Goal: Task Accomplishment & Management: Use online tool/utility

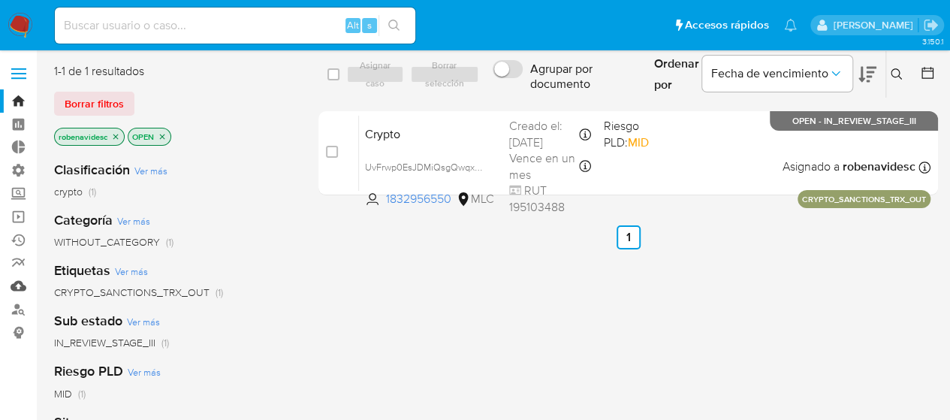
click at [23, 290] on link "Mulan" at bounding box center [89, 285] width 179 height 23
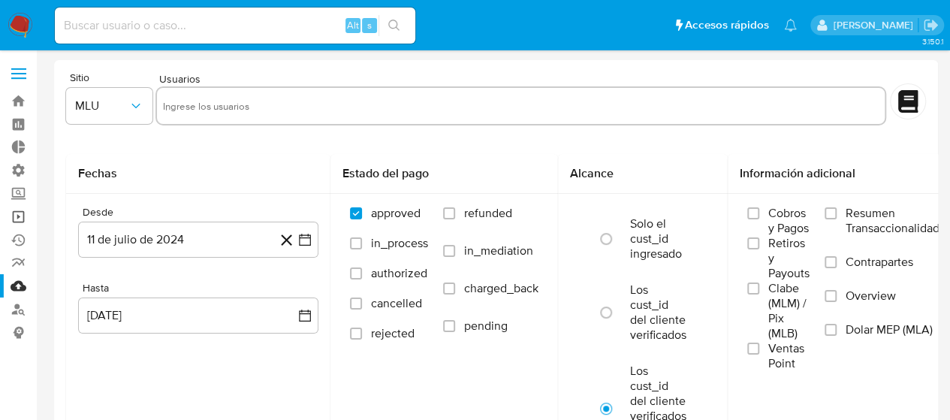
click at [20, 221] on link "Operaciones masivas" at bounding box center [89, 216] width 179 height 23
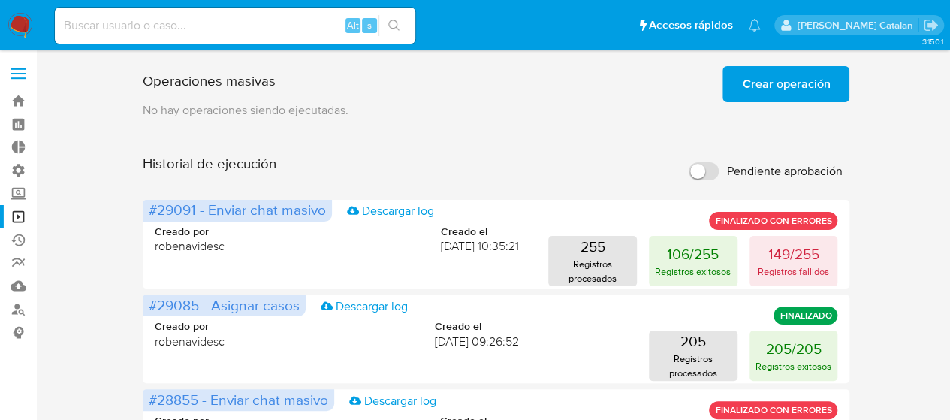
click at [809, 88] on span "Crear operación" at bounding box center [786, 84] width 88 height 33
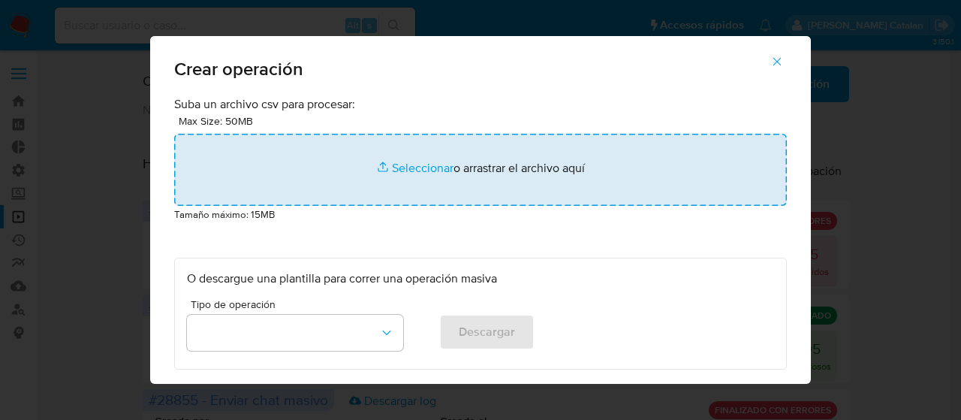
click at [417, 171] on input "file" at bounding box center [480, 170] width 613 height 72
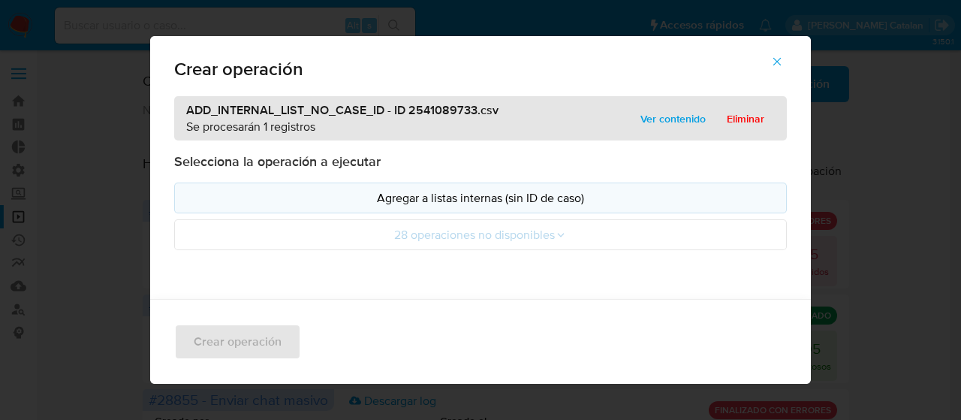
click at [474, 194] on p "Agregar a listas internas (sin ID de caso)" at bounding box center [480, 197] width 587 height 17
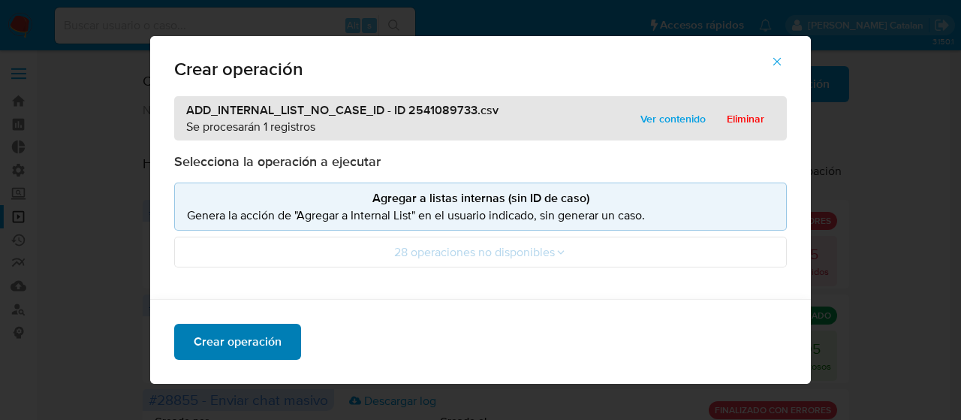
click at [266, 336] on span "Crear operación" at bounding box center [238, 341] width 88 height 33
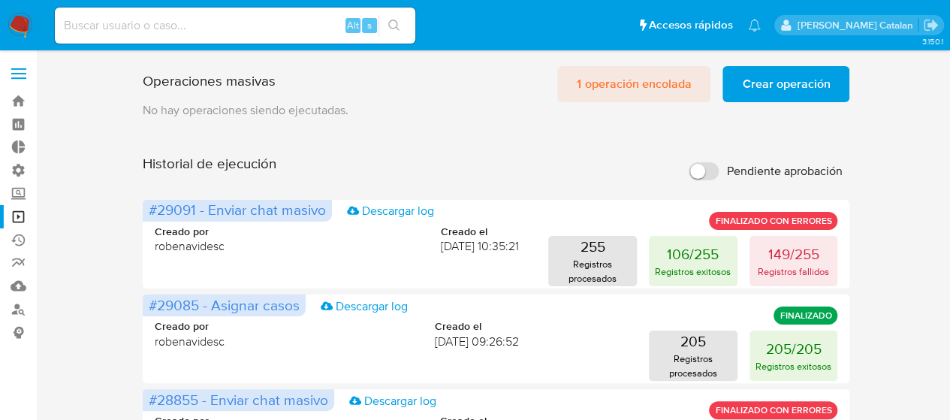
click at [640, 85] on span "1 operación encolada" at bounding box center [634, 84] width 114 height 33
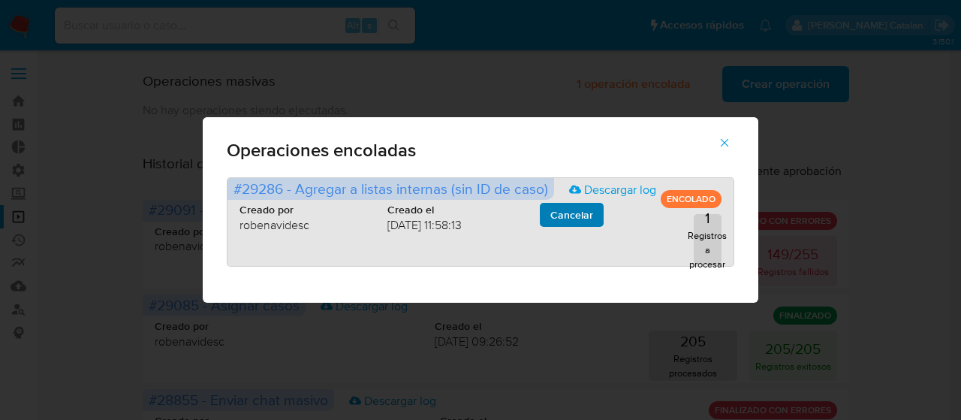
click at [591, 223] on span "Cancelar" at bounding box center [571, 214] width 43 height 21
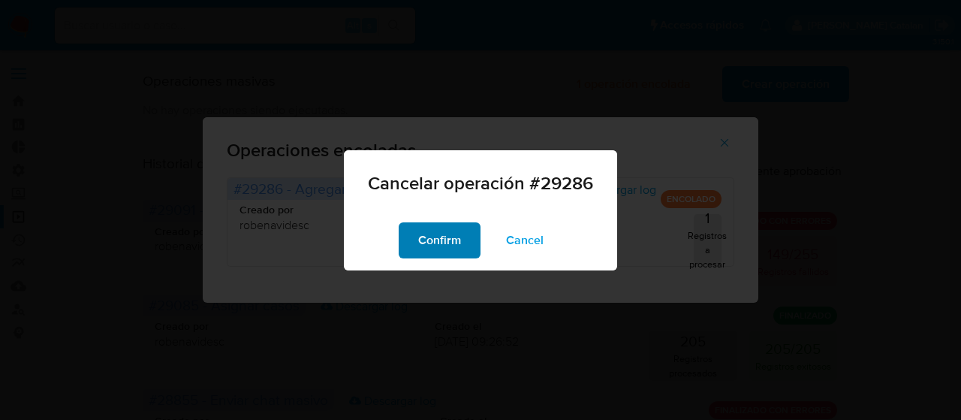
click at [452, 239] on span "Confirm" at bounding box center [439, 240] width 43 height 33
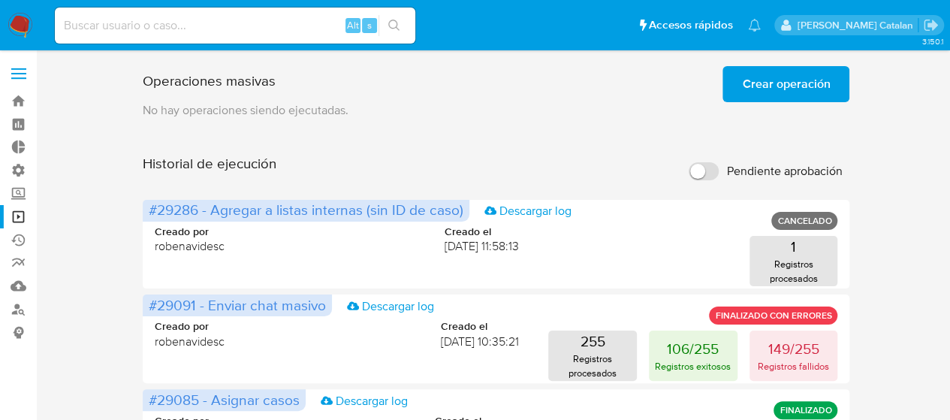
click at [760, 76] on span "Crear operación" at bounding box center [786, 84] width 88 height 33
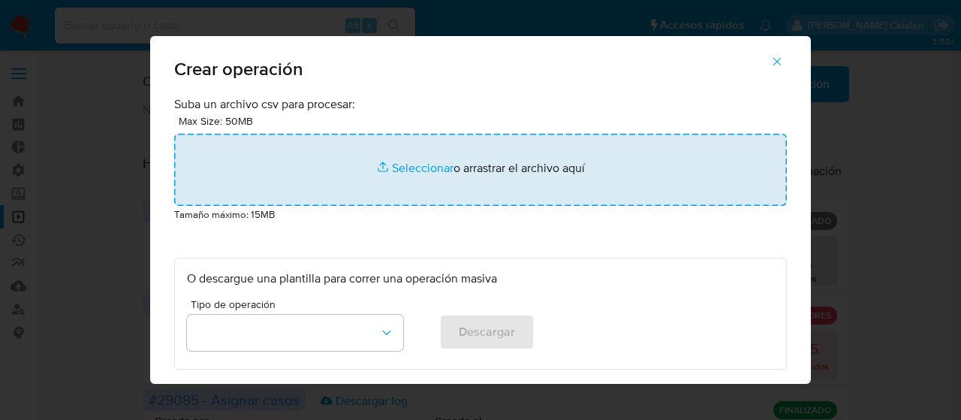
click at [404, 174] on input "file" at bounding box center [480, 170] width 613 height 72
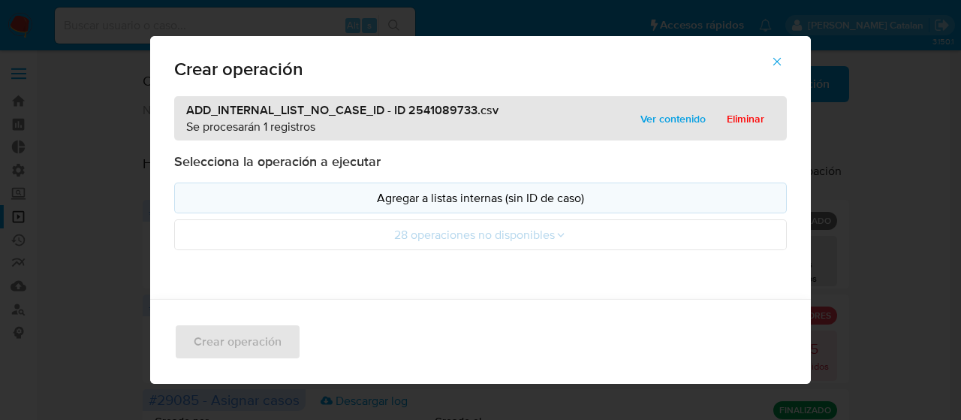
click at [462, 202] on p "Agregar a listas internas (sin ID de caso)" at bounding box center [480, 197] width 587 height 17
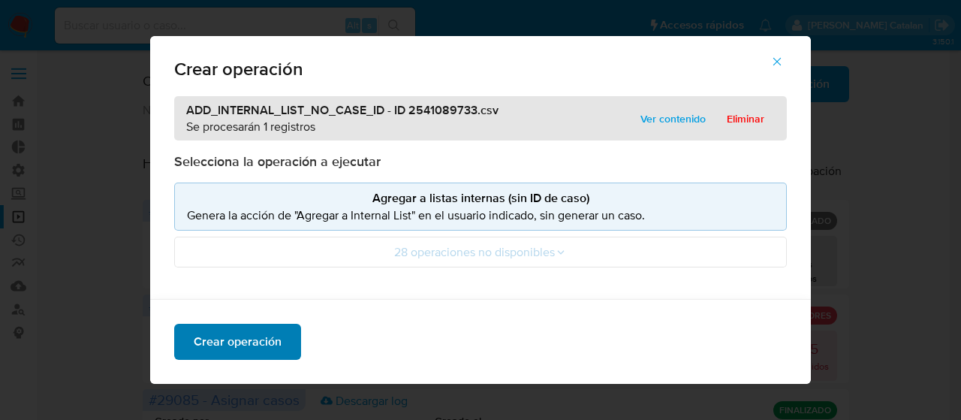
click at [267, 336] on span "Crear operación" at bounding box center [238, 341] width 88 height 33
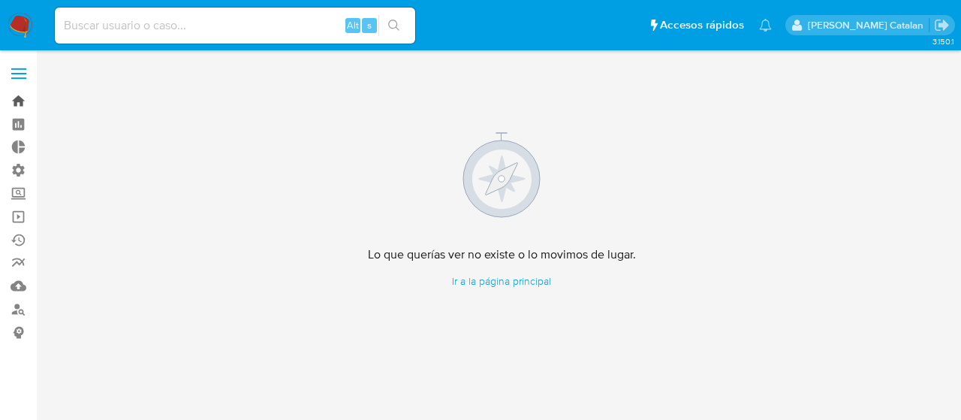
drag, startPoint x: 0, startPoint y: 0, endPoint x: 14, endPoint y: 98, distance: 98.6
click at [14, 98] on link "Bandeja" at bounding box center [89, 100] width 179 height 23
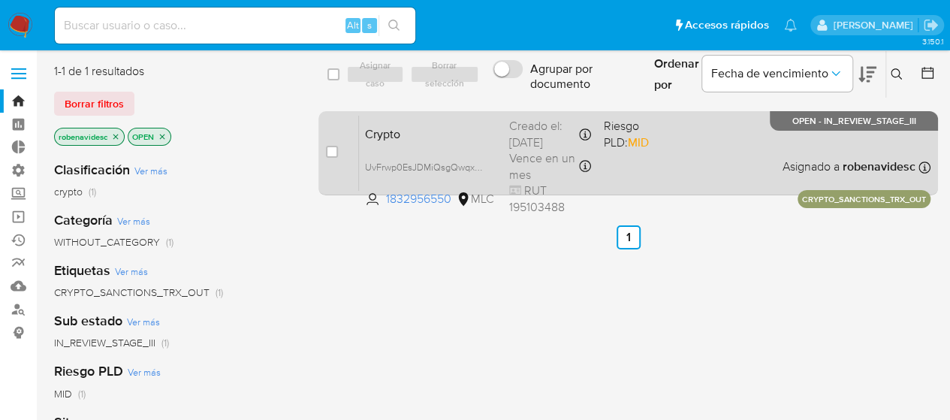
click at [432, 125] on span "Crypto" at bounding box center [431, 133] width 132 height 20
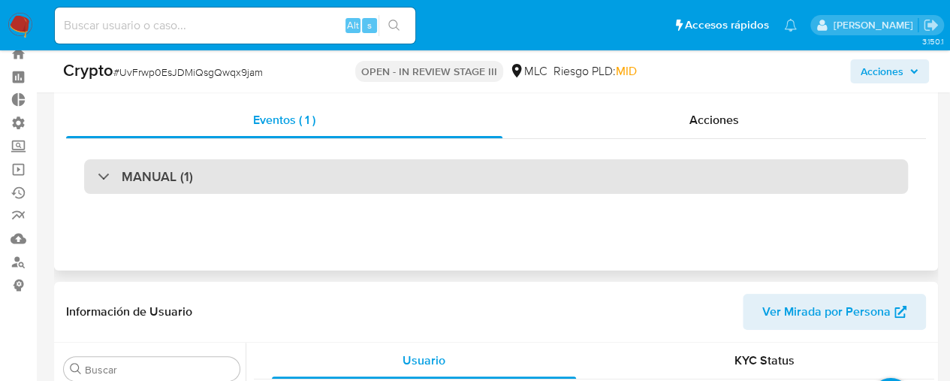
scroll to position [69, 0]
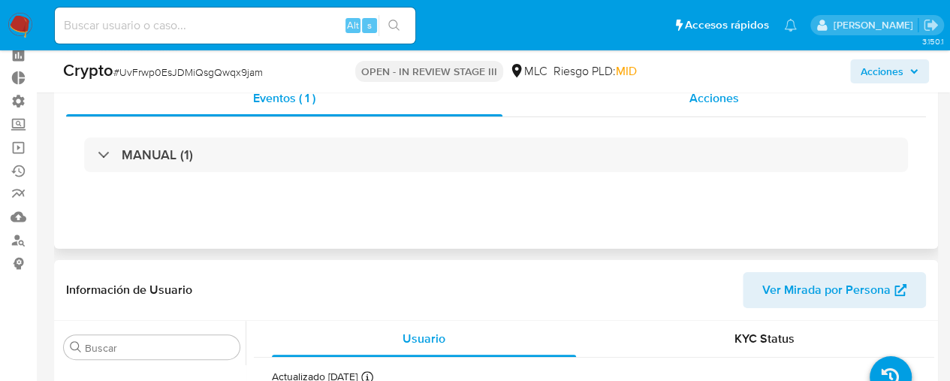
click at [666, 109] on div "Acciones" at bounding box center [713, 98] width 423 height 36
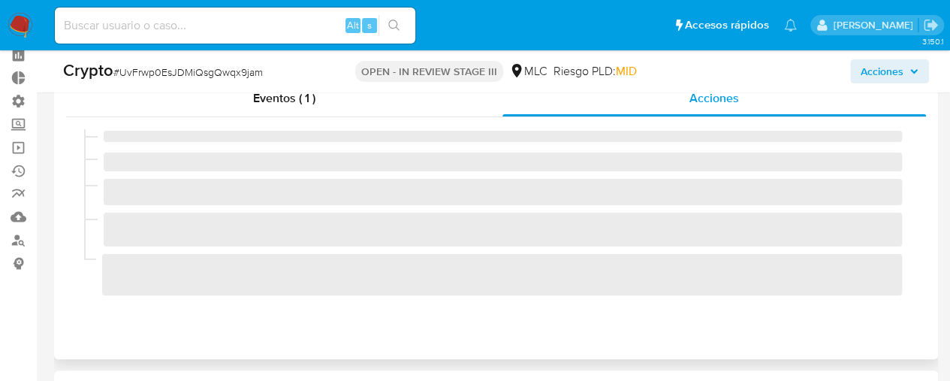
select select "10"
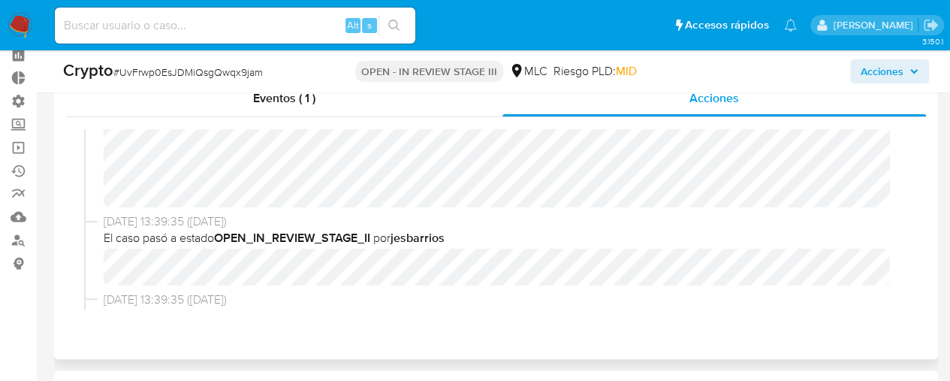
scroll to position [0, 0]
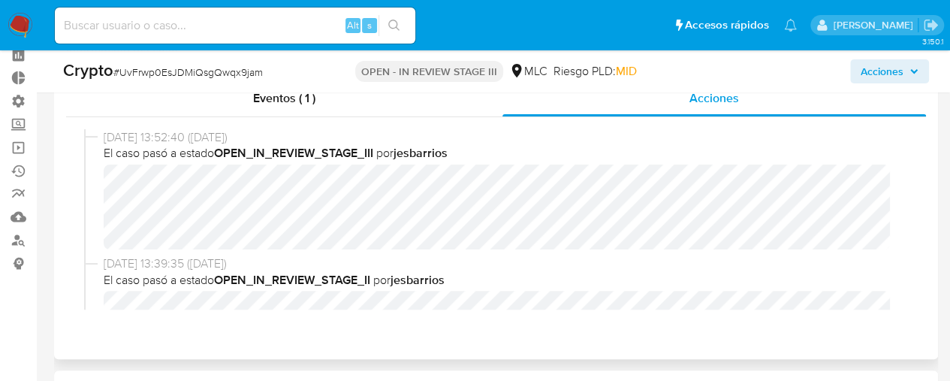
click at [796, 152] on div "08/08/2025 13:52:40 (hace 3 días) El caso pasó a estado OPEN_IN_REVIEW_STAGE_II…" at bounding box center [503, 189] width 798 height 120
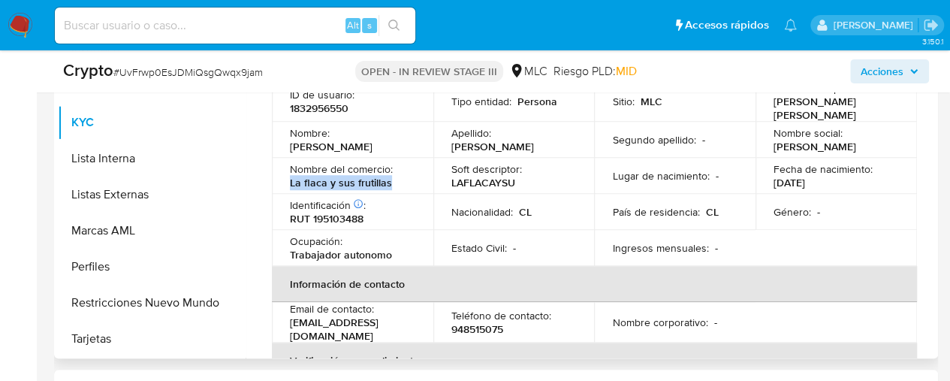
drag, startPoint x: 396, startPoint y: 188, endPoint x: 284, endPoint y: 185, distance: 112.6
click at [284, 185] on td "Nombre del comercio : La flaca y sus frutillas" at bounding box center [352, 176] width 161 height 36
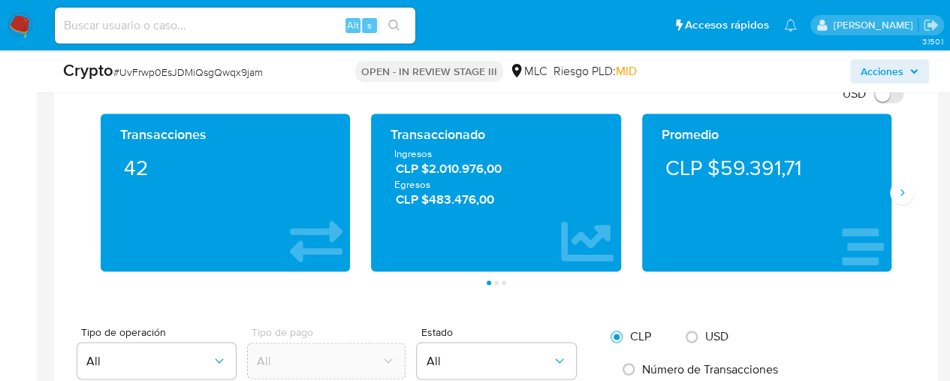
scroll to position [1070, 0]
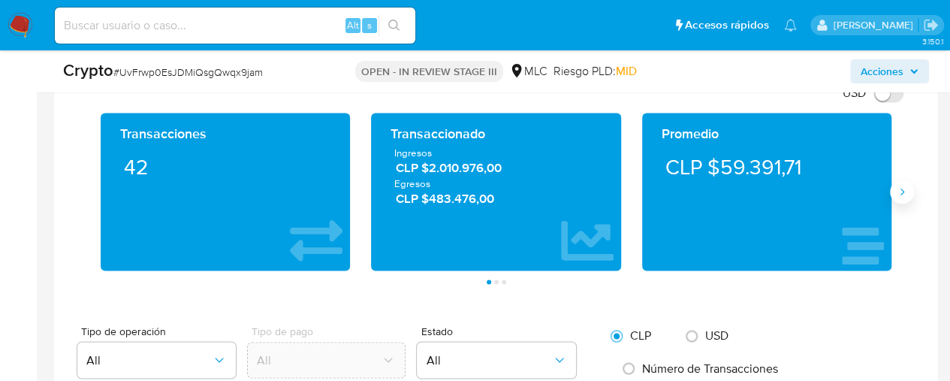
click at [904, 197] on button "Siguiente" at bounding box center [902, 191] width 24 height 24
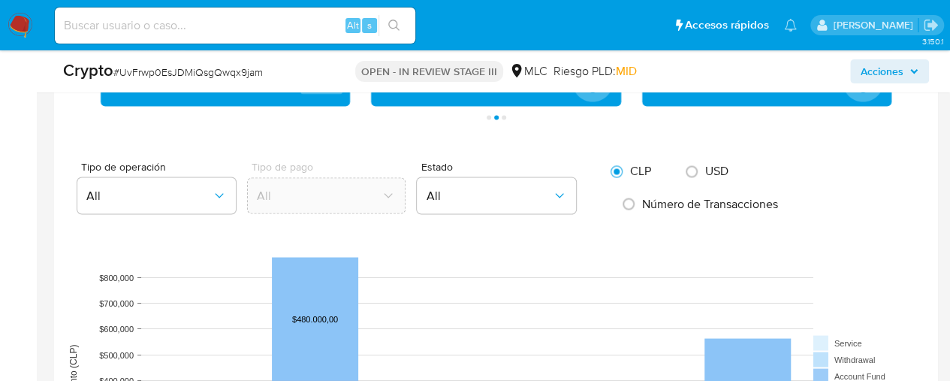
scroll to position [1235, 0]
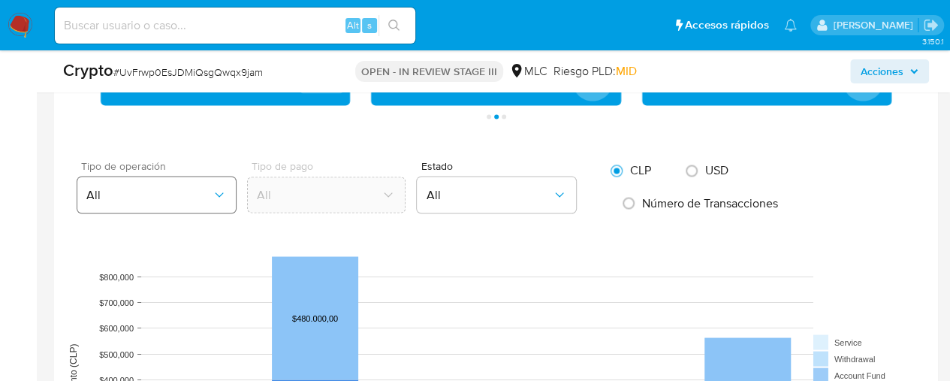
click at [228, 181] on button "All" at bounding box center [156, 194] width 158 height 36
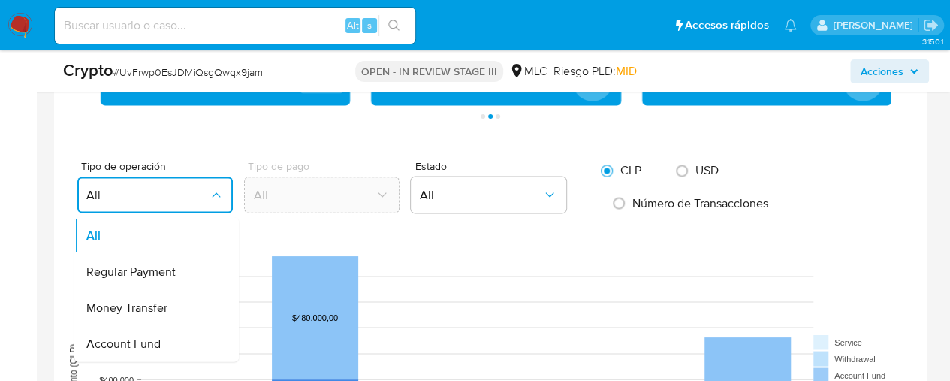
click at [324, 221] on rect at bounding box center [496, 368] width 860 height 300
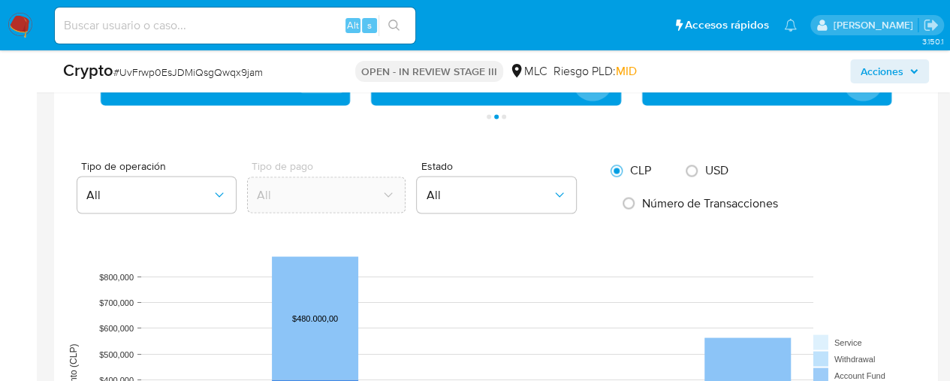
click at [324, 221] on rect at bounding box center [496, 368] width 860 height 300
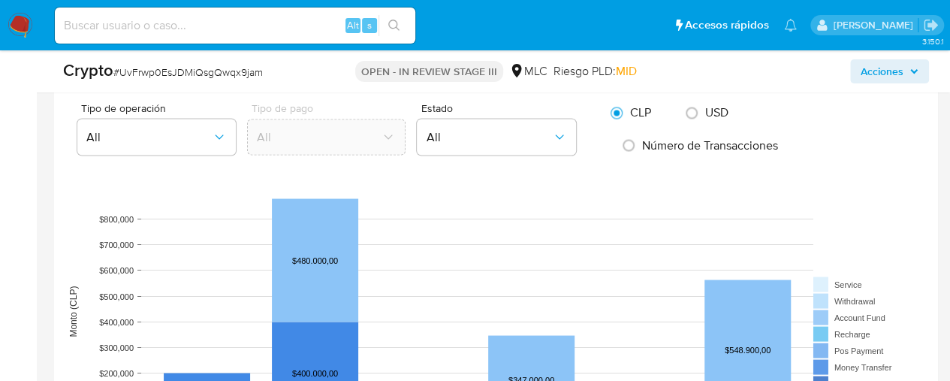
scroll to position [1293, 0]
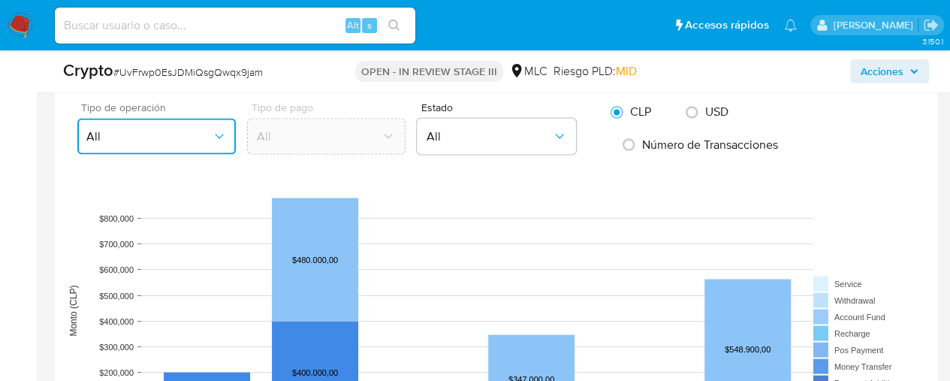
click at [224, 128] on icon "button" at bounding box center [219, 135] width 15 height 15
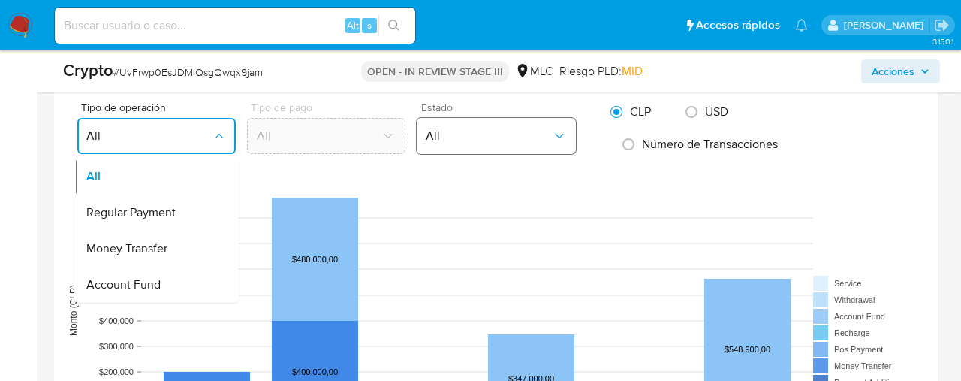
click at [522, 146] on button "All" at bounding box center [496, 136] width 158 height 36
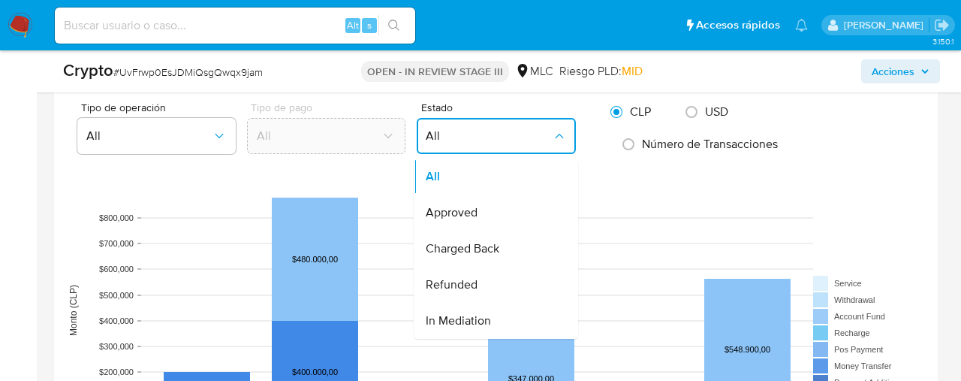
click at [374, 162] on rect at bounding box center [496, 310] width 860 height 300
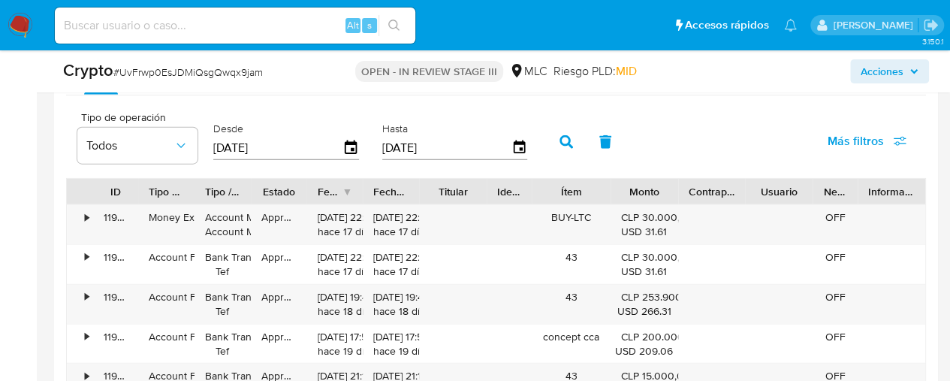
scroll to position [1696, 0]
drag, startPoint x: 548, startPoint y: 216, endPoint x: 671, endPoint y: 228, distance: 123.7
click at [671, 228] on div "• 119926410856 Money Exchange Account Money Account Money Approved 25/07/2025 2…" at bounding box center [496, 223] width 858 height 39
drag, startPoint x: 415, startPoint y: 230, endPoint x: 309, endPoint y: 215, distance: 106.9
click at [309, 215] on div "• 119926410856 Money Exchange Account Money Account Money Approved 25/07/2025 2…" at bounding box center [496, 223] width 858 height 39
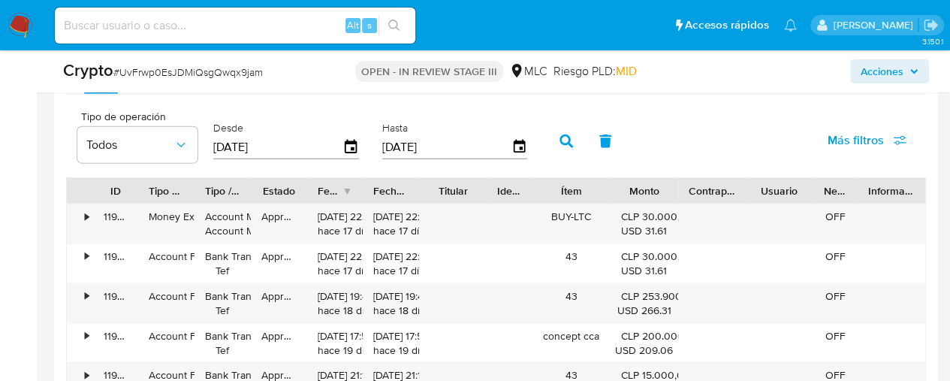
click at [560, 183] on div "Ítem" at bounding box center [571, 190] width 58 height 15
click at [570, 189] on div "Ítem" at bounding box center [571, 190] width 58 height 15
click at [902, 142] on icon "button" at bounding box center [900, 141] width 14 height 14
click at [722, 119] on div "Tipo de operación Todos Desde 14/05/2025 Hasta 11/08/2025 Más filtros" at bounding box center [496, 139] width 860 height 75
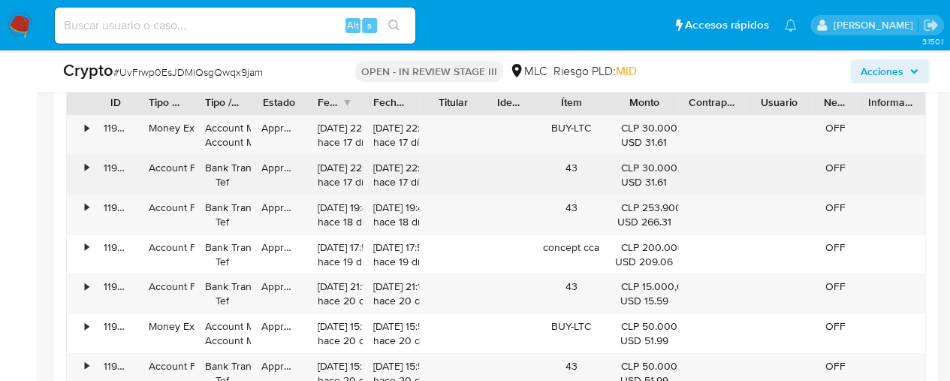
scroll to position [1774, 0]
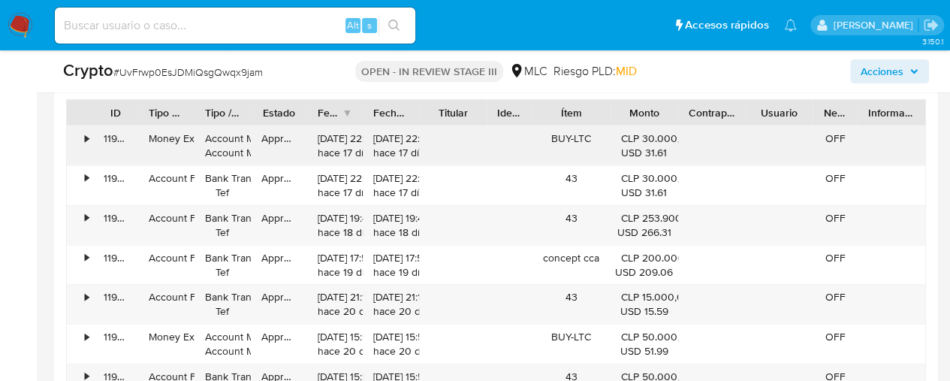
click at [513, 133] on div "• 119926410856 Money Exchange Account Money Account Money Approved 25/07/2025 2…" at bounding box center [496, 145] width 858 height 39
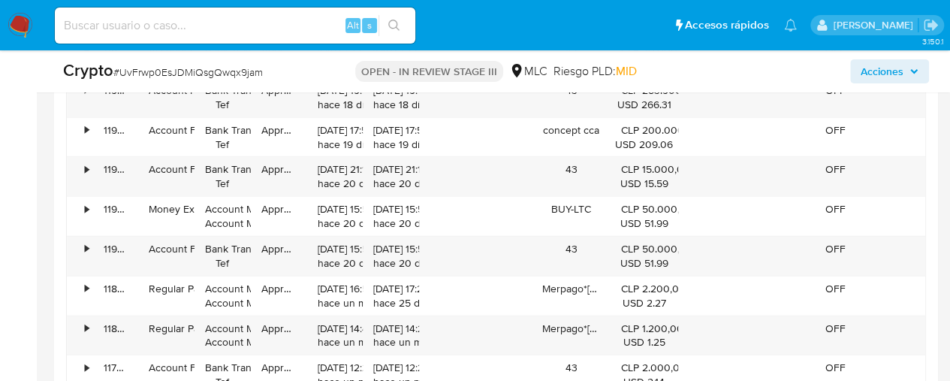
scroll to position [1907, 0]
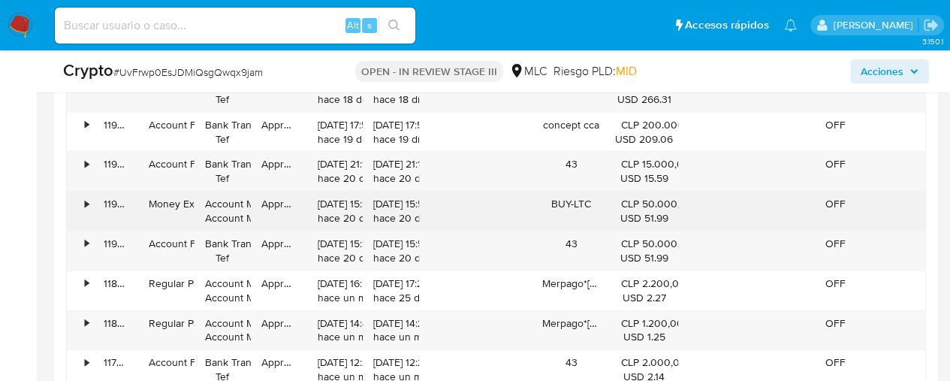
drag, startPoint x: 629, startPoint y: 199, endPoint x: 542, endPoint y: 205, distance: 87.3
click at [542, 205] on div "• 119019560529 Money Exchange Account Money Account Money Approved 22/07/2025 1…" at bounding box center [496, 210] width 858 height 39
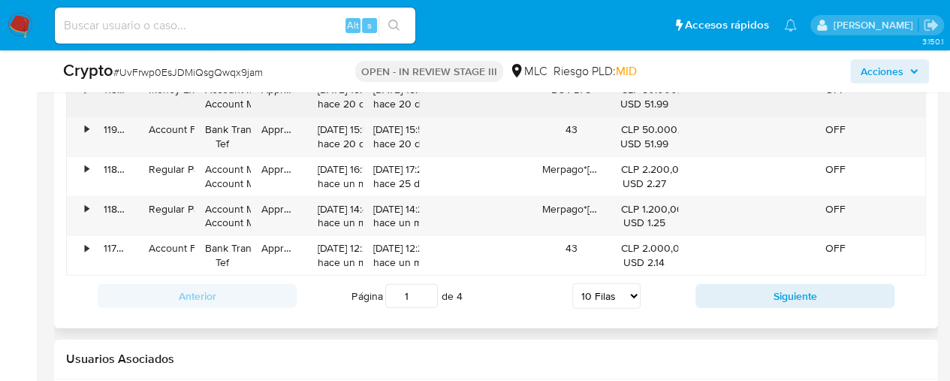
scroll to position [2030, 0]
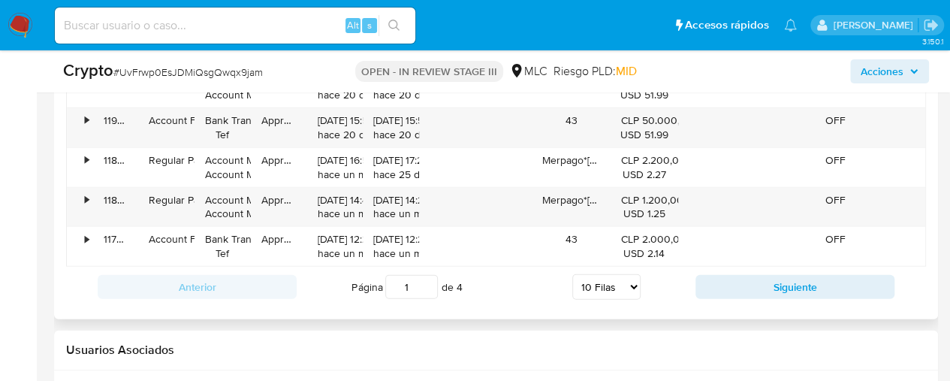
click at [825, 294] on div "Anterior Página 1 de 4 5 Filas 10 Filas 20 Filas 25 Filas 50 Filas 100 Filas Si…" at bounding box center [496, 286] width 860 height 41
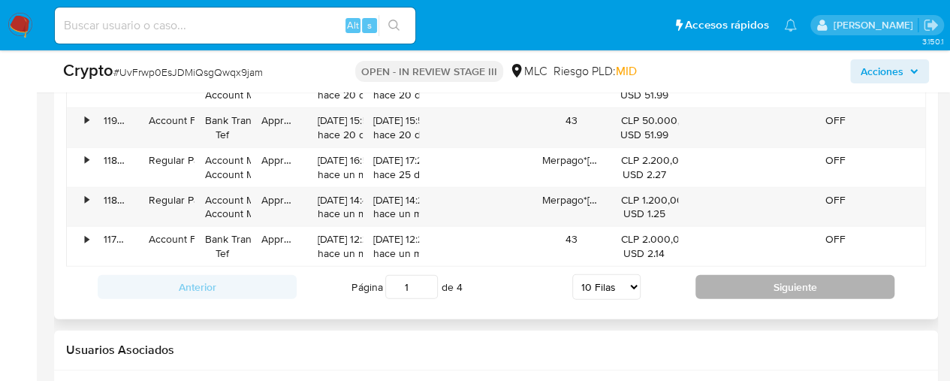
click at [839, 282] on button "Siguiente" at bounding box center [794, 287] width 199 height 24
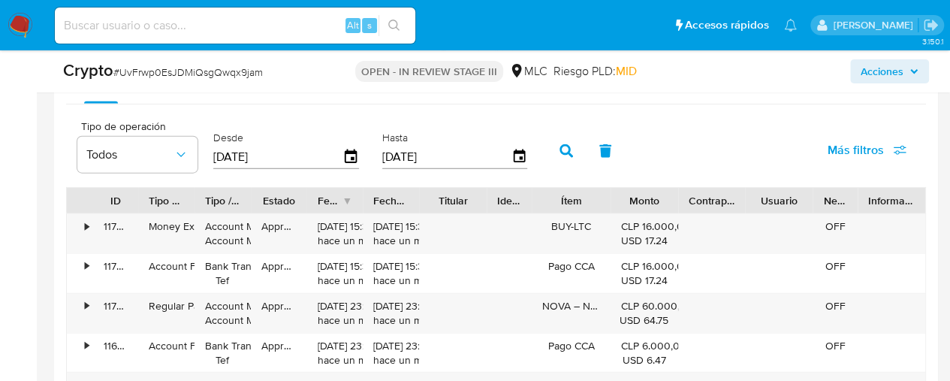
scroll to position [1739, 0]
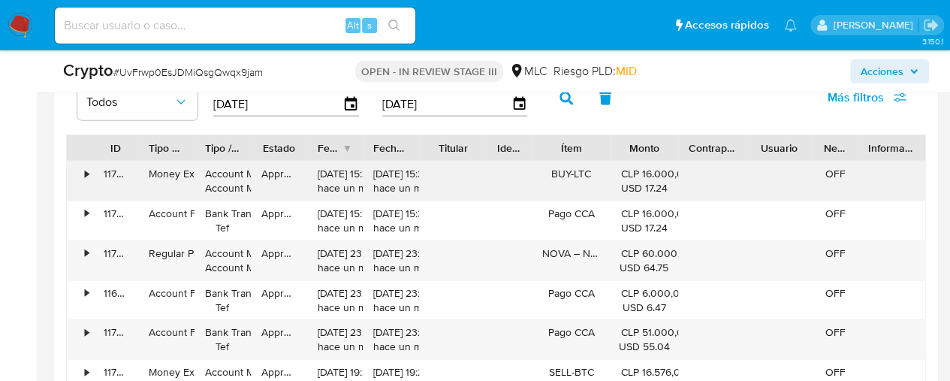
drag, startPoint x: 640, startPoint y: 173, endPoint x: 661, endPoint y: 190, distance: 26.1
click at [661, 190] on div "CLP 16.000,00 USD 17.24" at bounding box center [644, 181] width 47 height 29
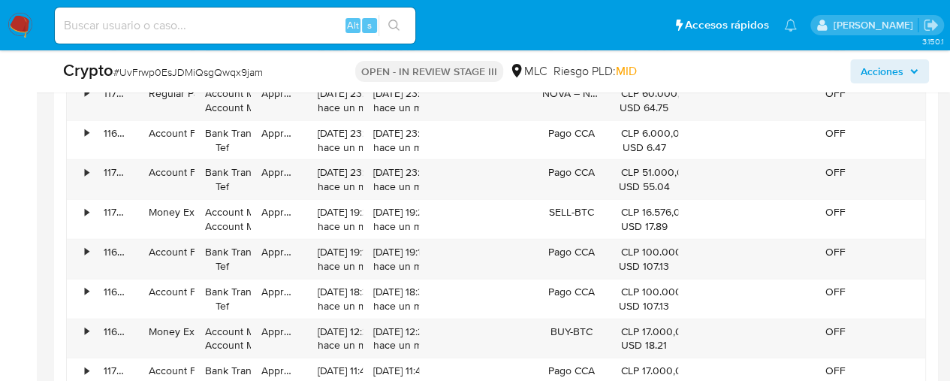
scroll to position [1938, 0]
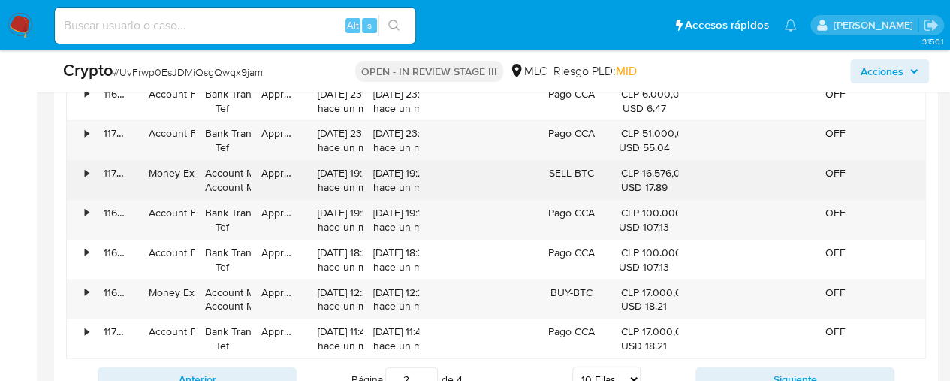
drag, startPoint x: 622, startPoint y: 167, endPoint x: 641, endPoint y: 176, distance: 21.2
click at [641, 176] on div "CLP 16.576,00 USD 17.89" at bounding box center [644, 180] width 47 height 29
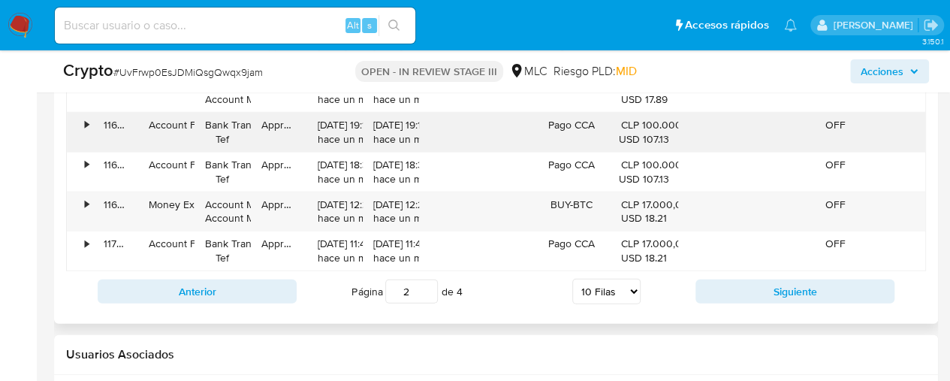
scroll to position [2027, 0]
click at [640, 209] on div "USD 18.21" at bounding box center [644, 216] width 47 height 14
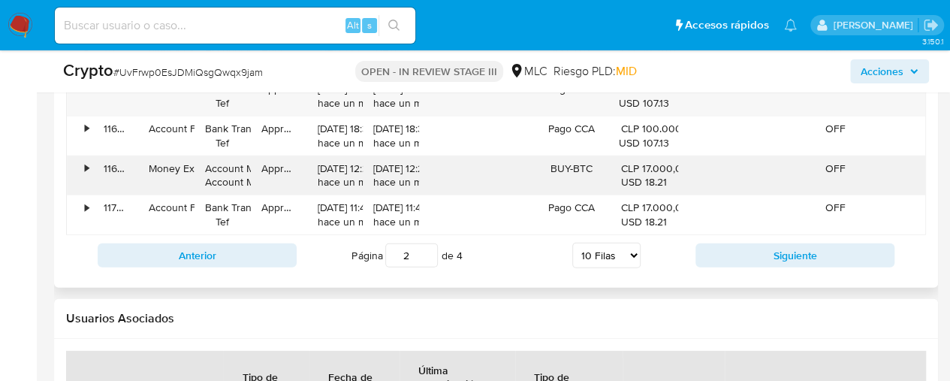
scroll to position [2066, 0]
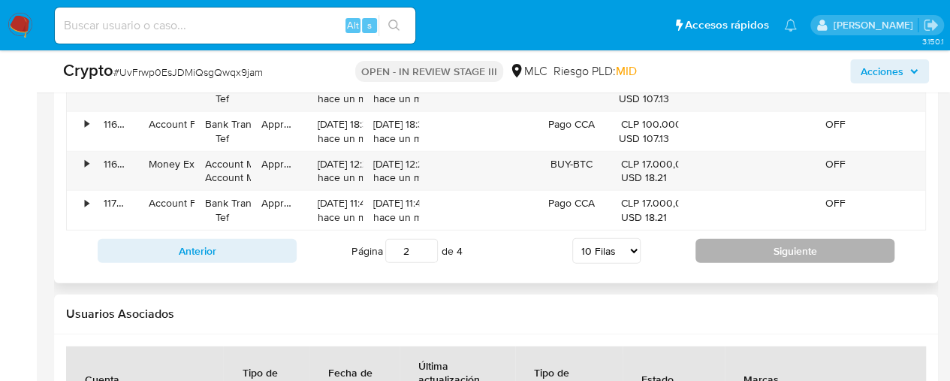
click at [839, 248] on button "Siguiente" at bounding box center [794, 251] width 199 height 24
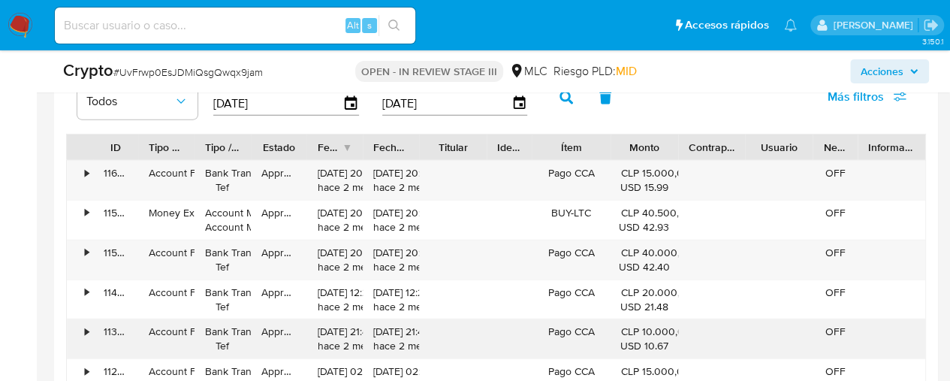
scroll to position [1741, 0]
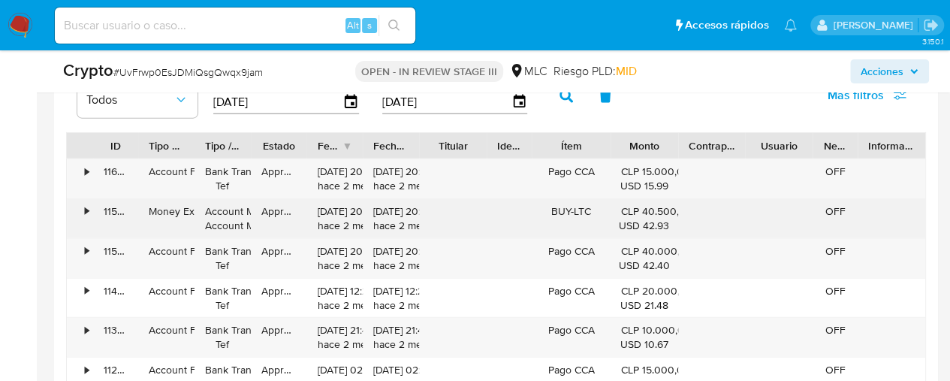
click at [562, 208] on div "BUY-LTC" at bounding box center [570, 218] width 79 height 39
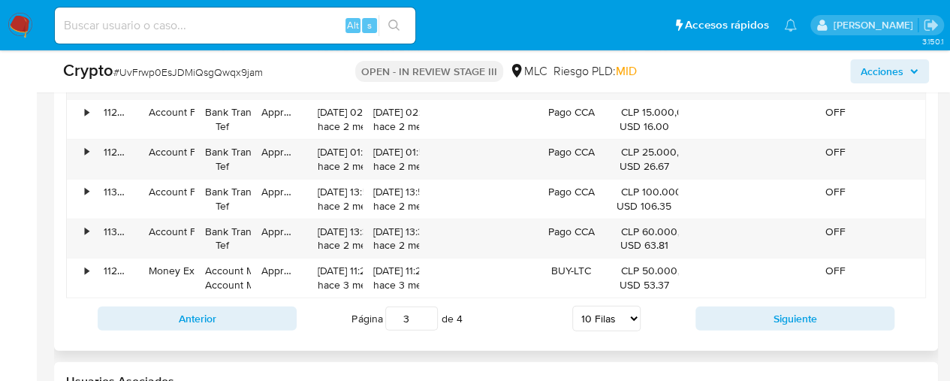
scroll to position [2001, 0]
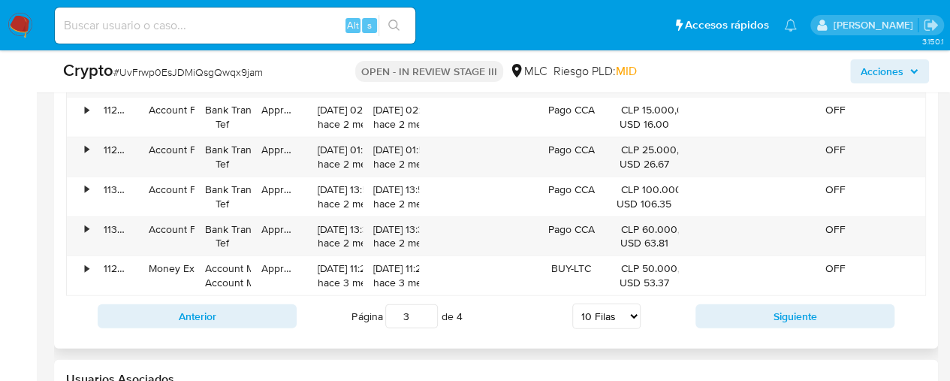
click at [784, 327] on div "Anterior Página 3 de 4 5 Filas 10 Filas 20 Filas 25 Filas 50 Filas 100 Filas Si…" at bounding box center [496, 316] width 860 height 41
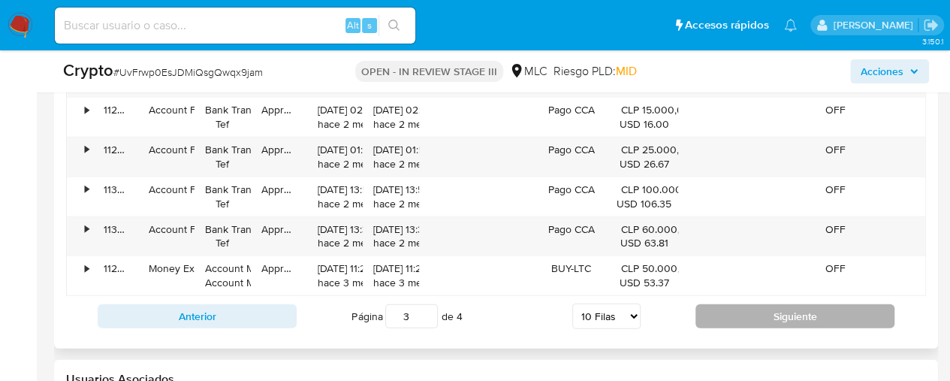
click at [808, 312] on button "Siguiente" at bounding box center [794, 316] width 199 height 24
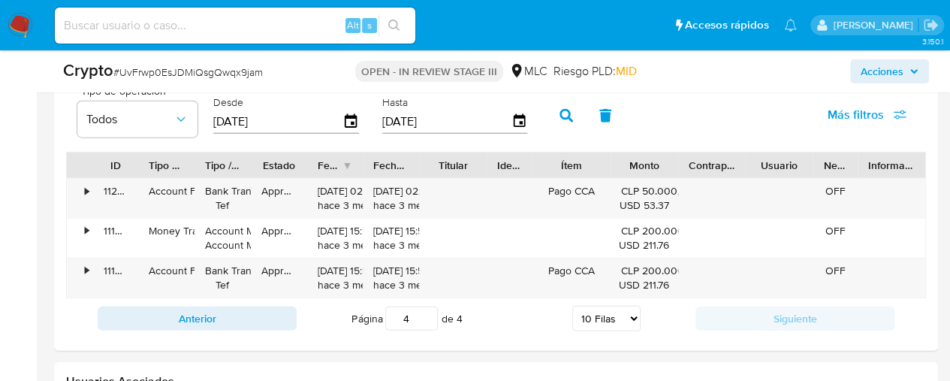
scroll to position [1722, 0]
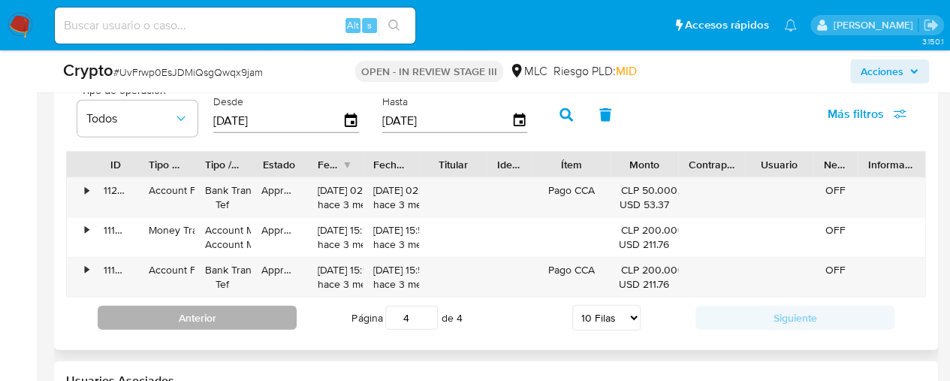
click at [230, 312] on button "Anterior" at bounding box center [197, 318] width 199 height 24
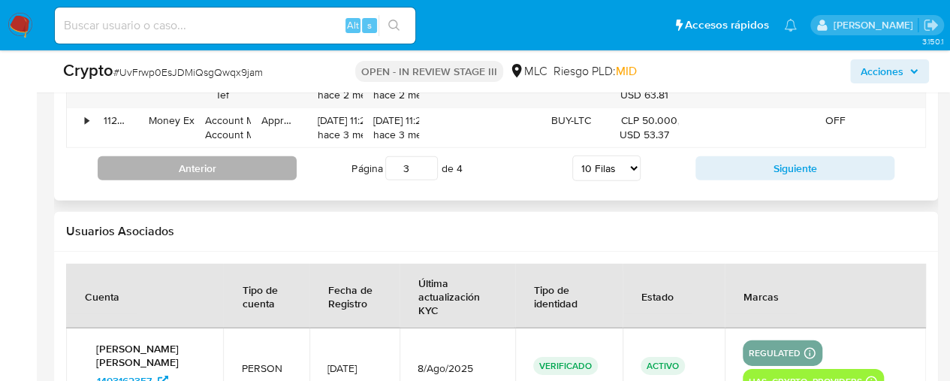
scroll to position [2149, 0]
click at [201, 170] on button "Anterior" at bounding box center [197, 167] width 199 height 24
type input "2"
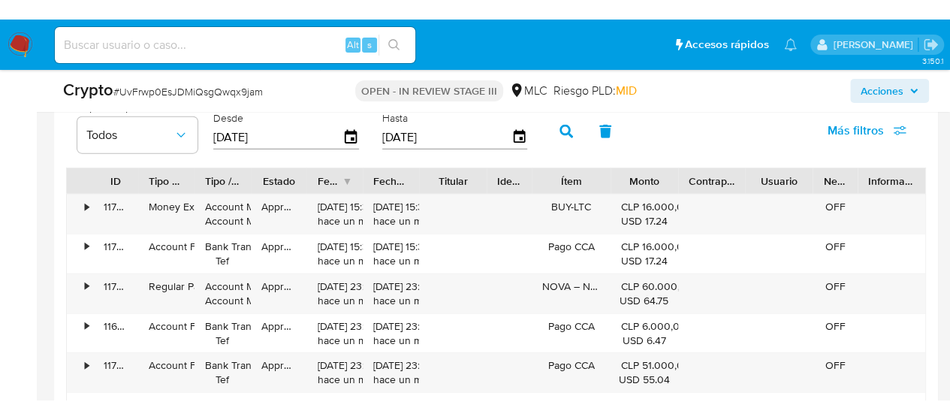
scroll to position [1688, 0]
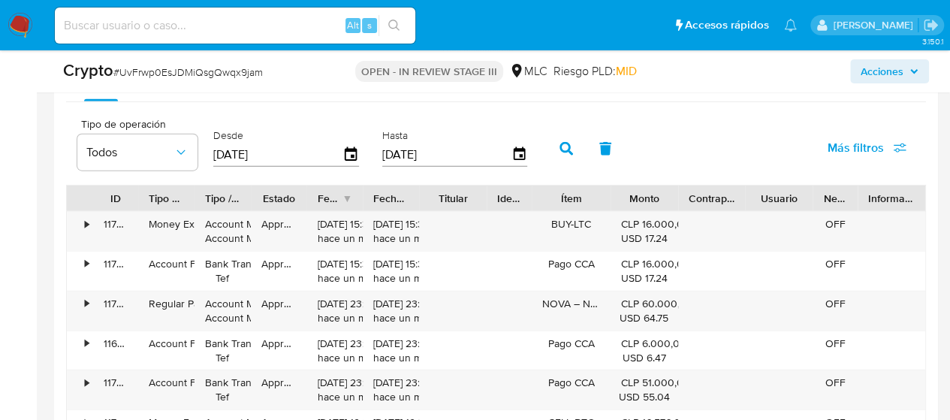
click at [749, 129] on div "Tipo de operación Todos Desde 14/05/2025 Hasta 11/08/2025 Más filtros" at bounding box center [496, 147] width 860 height 75
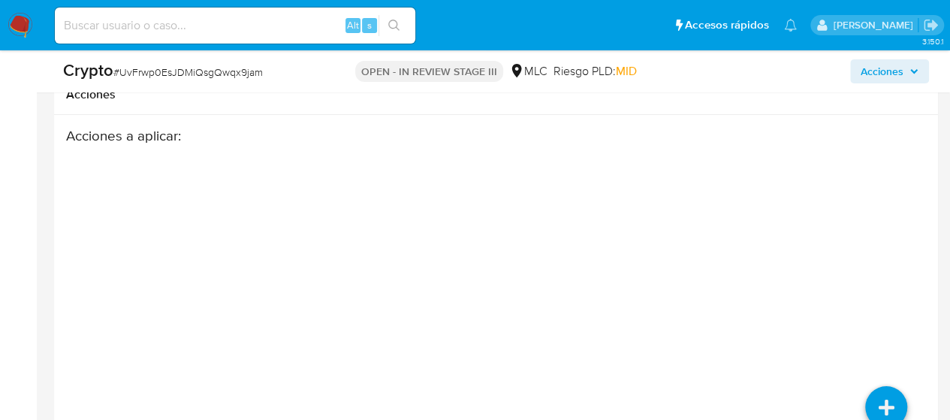
scroll to position [2710, 0]
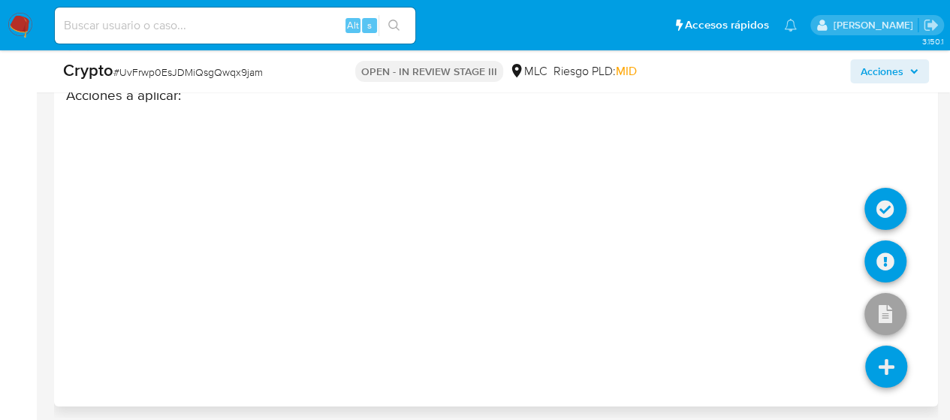
click at [898, 365] on icon at bounding box center [886, 366] width 42 height 42
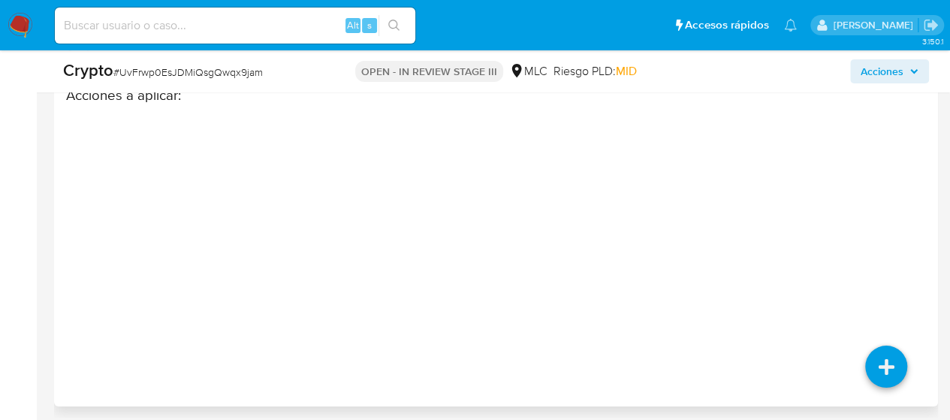
click at [680, 251] on div "Acciones a aplicar :" at bounding box center [448, 206] width 765 height 240
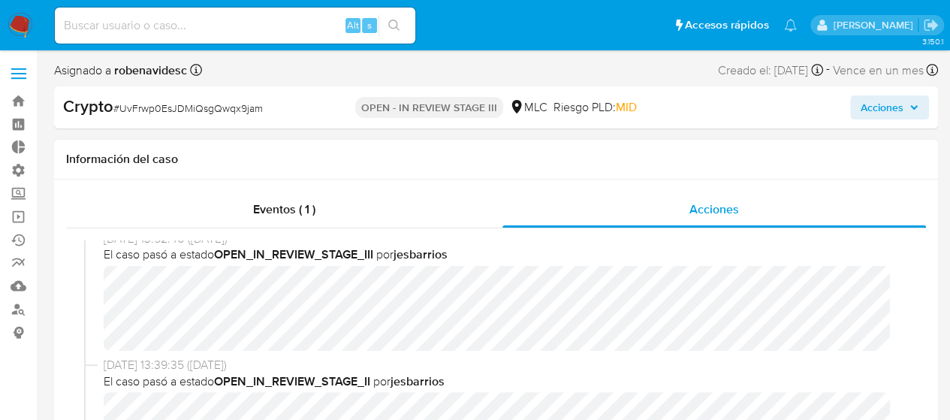
scroll to position [0, 0]
